Goal: Transaction & Acquisition: Purchase product/service

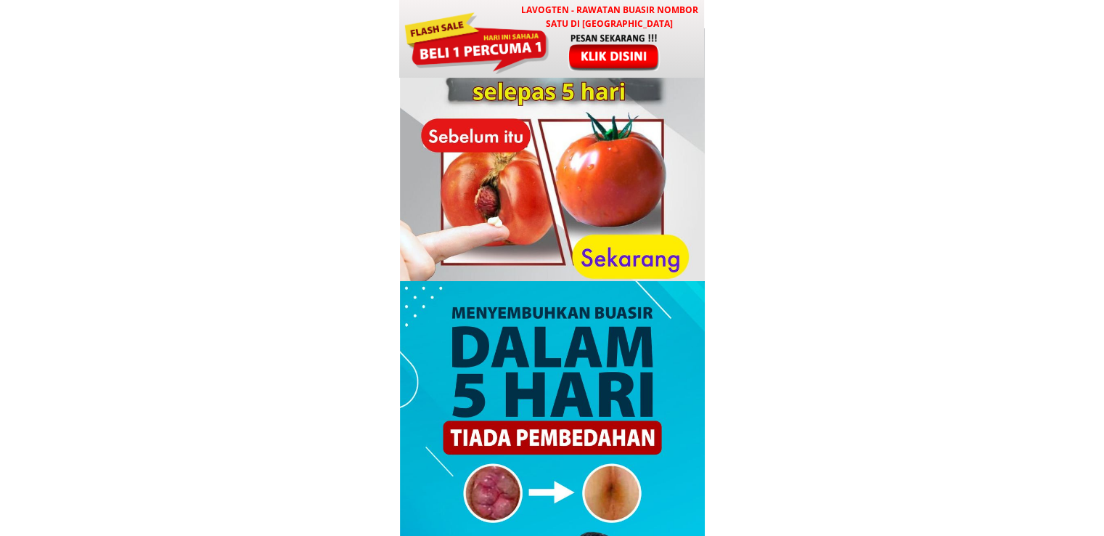
click at [531, 47] on div at bounding box center [476, 41] width 147 height 65
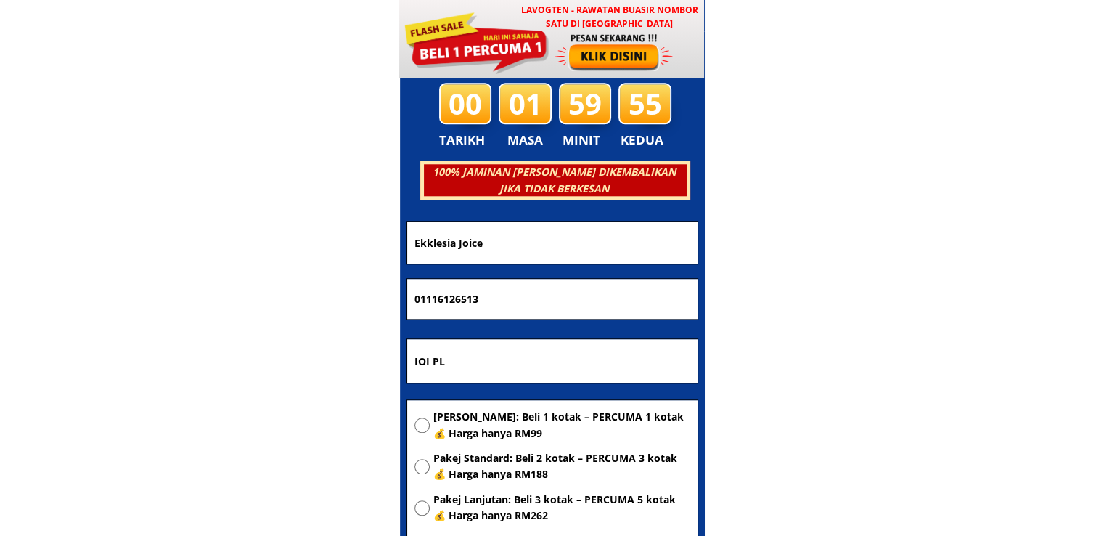
scroll to position [7000, 0]
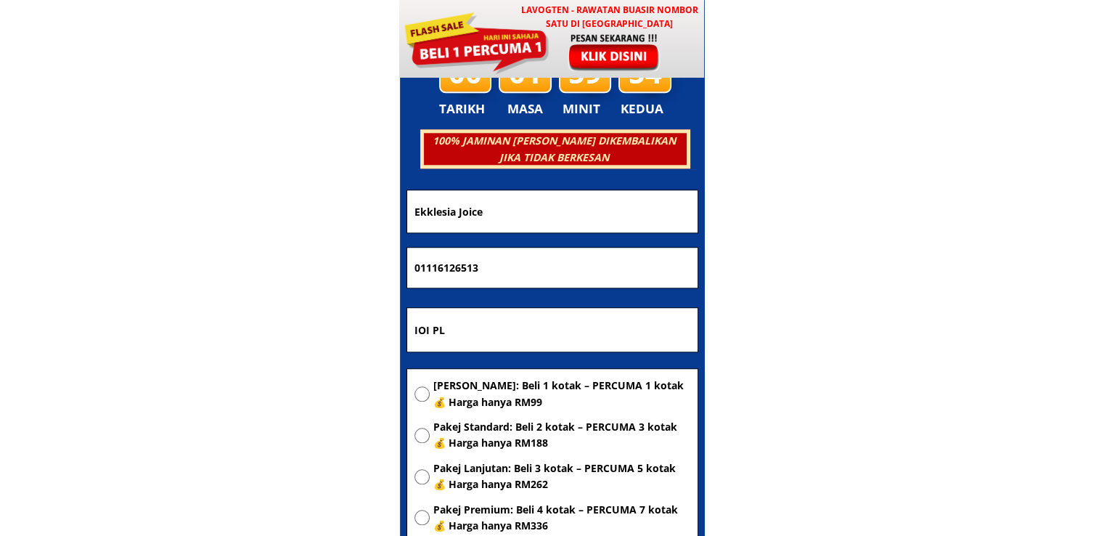
drag, startPoint x: 544, startPoint y: 198, endPoint x: 354, endPoint y: 200, distance: 190.2
click at [356, 200] on body "LAVOGTEN - Rawatan Buasir Nombor Satu di [GEOGRAPHIC_DATA] Dengarkan pengalaman…" at bounding box center [552, 416] width 1104 height 14832
paste input "Azlina bte [PERSON_NAME]"
type input "Azlina bte [PERSON_NAME]"
drag, startPoint x: 555, startPoint y: 263, endPoint x: 161, endPoint y: 259, distance: 393.5
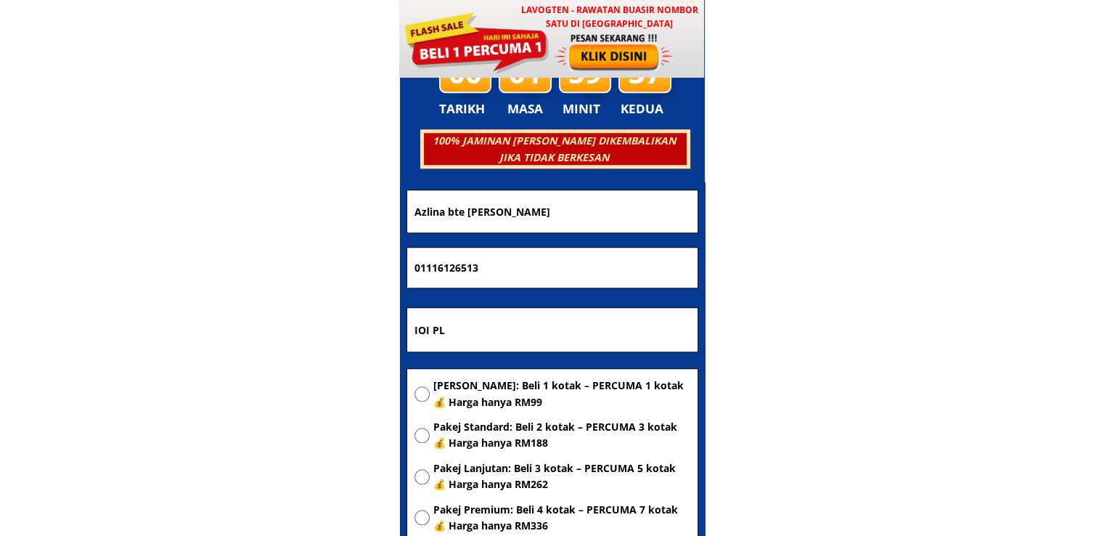
click at [225, 259] on body "LAVOGTEN - Rawatan Buasir Nombor Satu di [GEOGRAPHIC_DATA] Dengarkan pengalaman…" at bounding box center [552, 416] width 1104 height 14832
paste input "06663630"
type input "0106663630"
drag, startPoint x: 551, startPoint y: 329, endPoint x: 276, endPoint y: 323, distance: 275.2
click at [279, 323] on body "LAVOGTEN - Rawatan Buasir Nombor Satu di [GEOGRAPHIC_DATA] Dengarkan pengalaman…" at bounding box center [552, 416] width 1104 height 14832
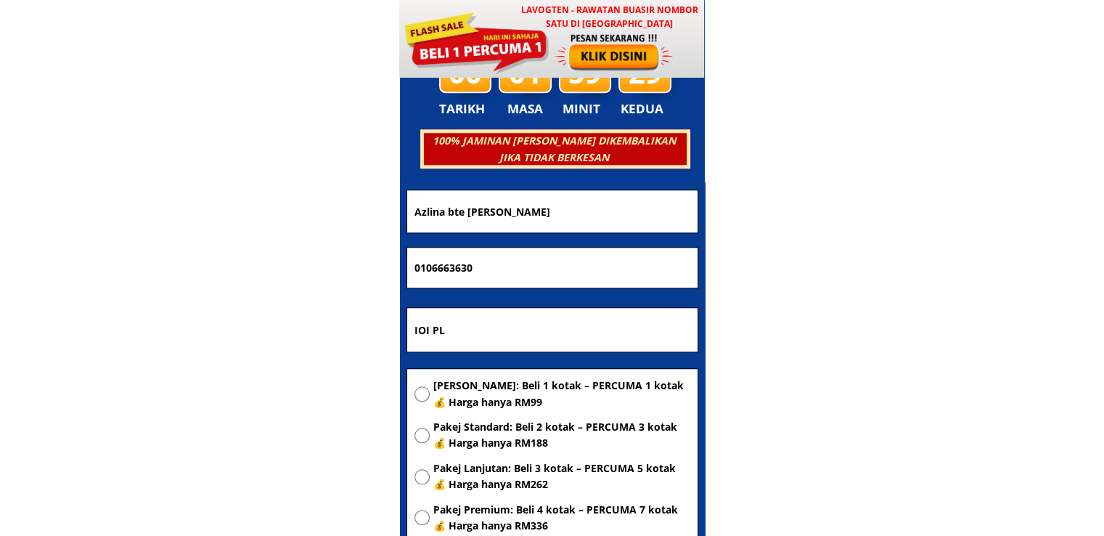
paste input "[GEOGRAPHIC_DATA] [GEOGRAPHIC_DATA]"
type input "[GEOGRAPHIC_DATA] [GEOGRAPHIC_DATA]"
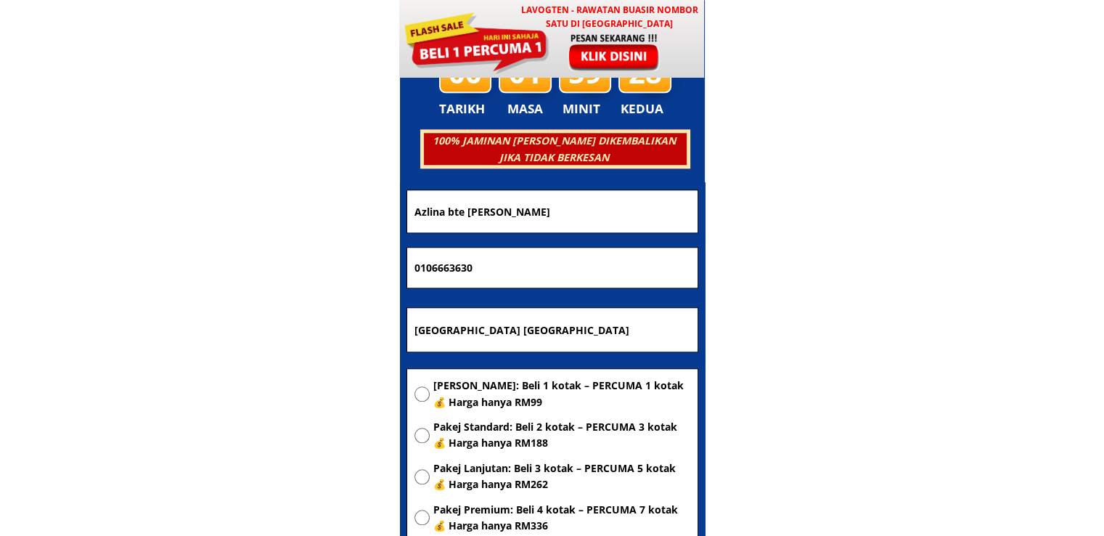
click at [502, 396] on span "[PERSON_NAME]: Beli 1 kotak – PERCUMA 1 kotak 💰 Harga hanya RM99" at bounding box center [561, 393] width 257 height 33
radio input "true"
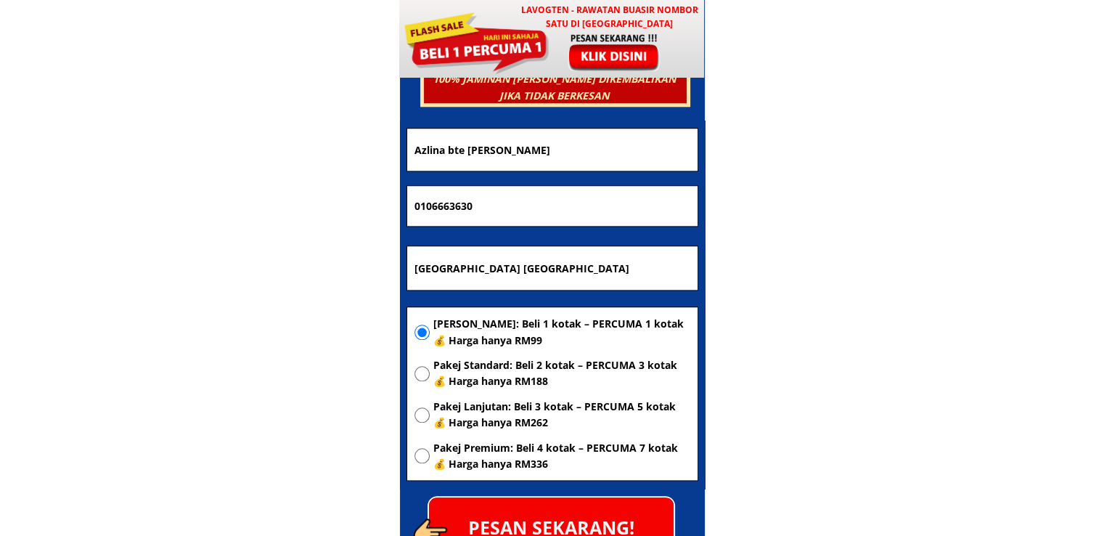
scroll to position [7145, 0]
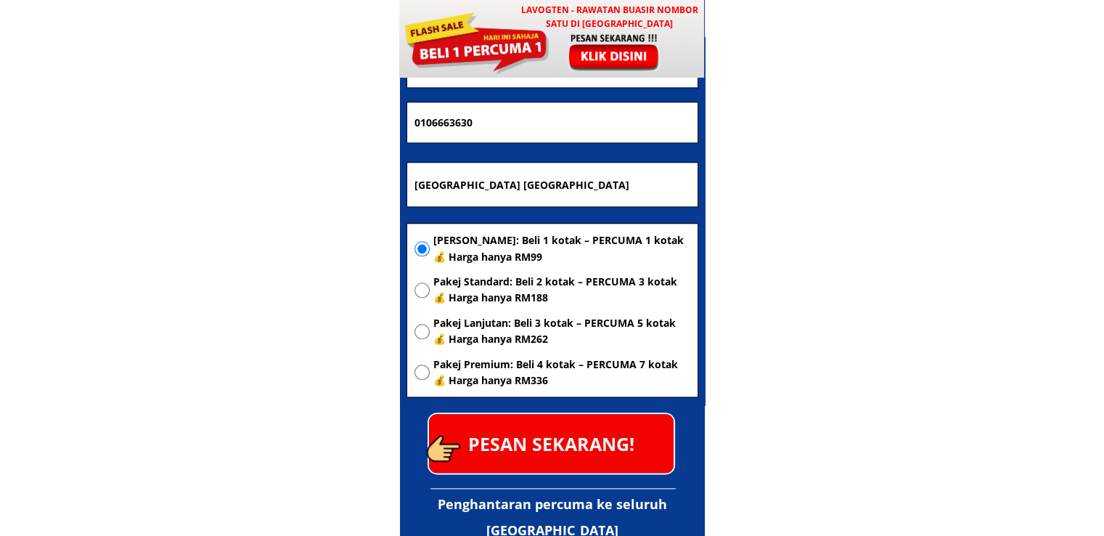
click at [558, 454] on p "PESAN SEKARANG!" at bounding box center [551, 443] width 245 height 59
